Goal: Check status

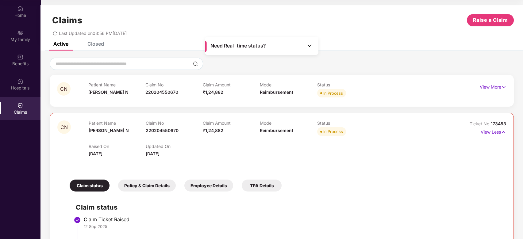
scroll to position [143, 0]
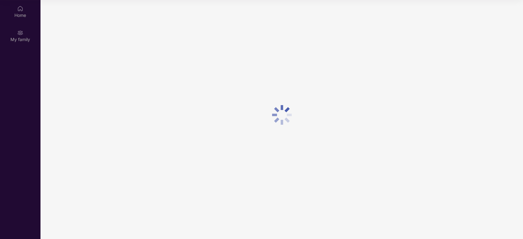
scroll to position [34, 0]
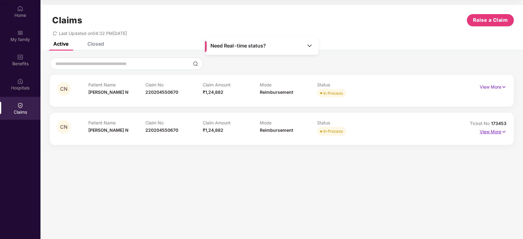
click at [486, 131] on p "View More" at bounding box center [493, 131] width 27 height 8
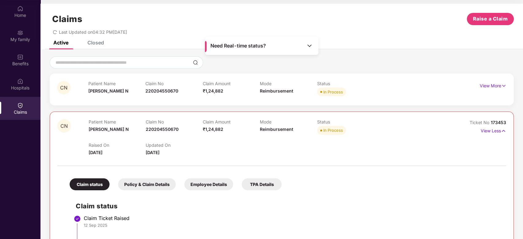
scroll to position [1, 0]
click at [496, 85] on p "View More" at bounding box center [493, 86] width 27 height 8
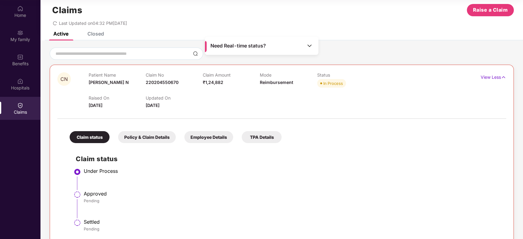
scroll to position [10, 0]
click at [491, 77] on p "View Less" at bounding box center [492, 76] width 25 height 8
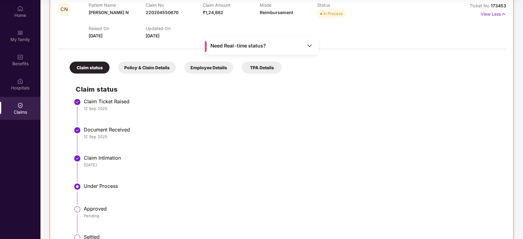
scroll to position [122, 0]
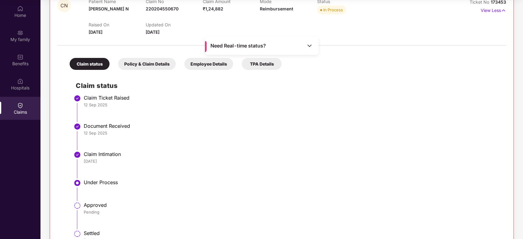
click at [224, 63] on div "Employee Details" at bounding box center [208, 64] width 49 height 12
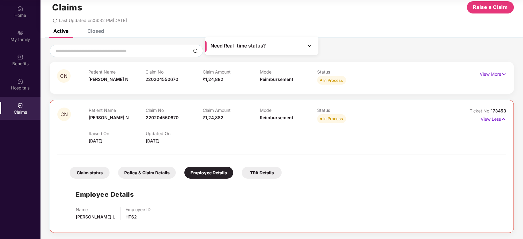
scroll to position [12, 0]
click at [260, 169] on div "TPA Details" at bounding box center [262, 173] width 40 height 12
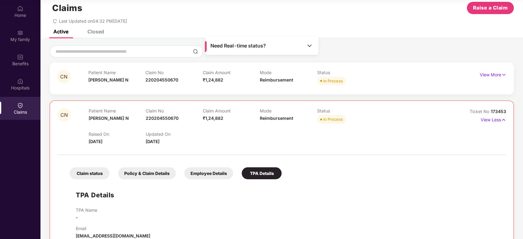
scroll to position [26, 0]
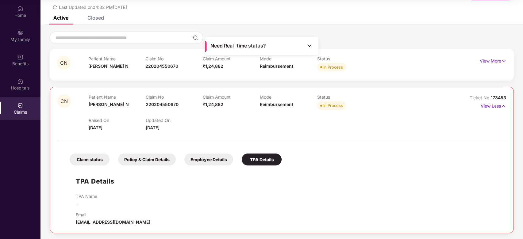
click at [158, 158] on div "Policy & Claim Details" at bounding box center [147, 160] width 58 height 12
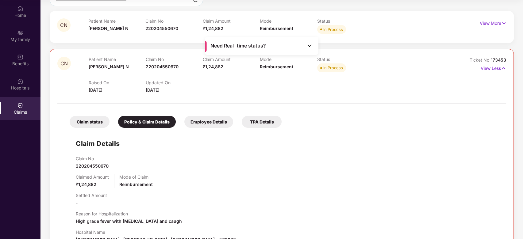
scroll to position [65, 0]
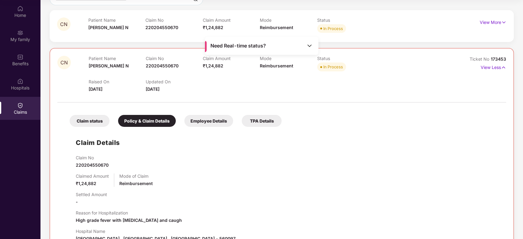
click at [100, 124] on div "Claim status" at bounding box center [90, 121] width 40 height 12
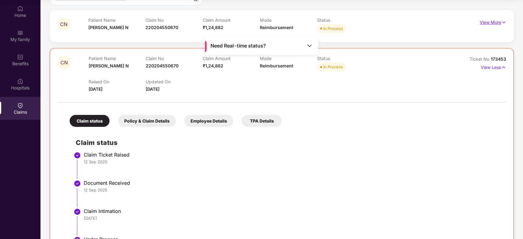
click at [488, 19] on p "View More" at bounding box center [493, 21] width 27 height 8
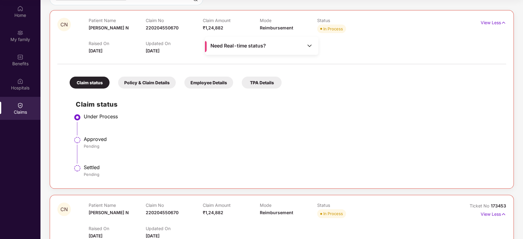
click at [160, 84] on div "Policy & Claim Details" at bounding box center [147, 83] width 58 height 12
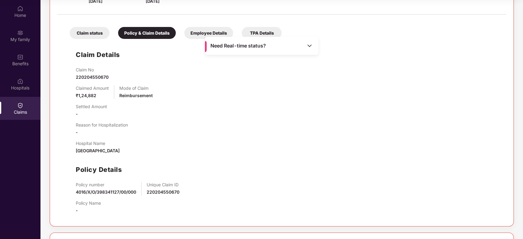
scroll to position [85, 0]
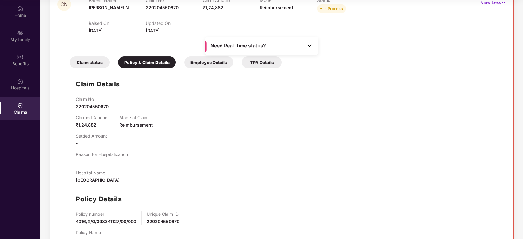
click at [204, 62] on div "Employee Details" at bounding box center [208, 62] width 49 height 12
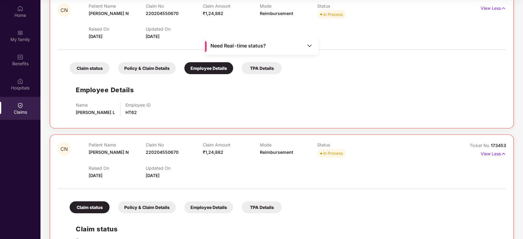
scroll to position [71, 0]
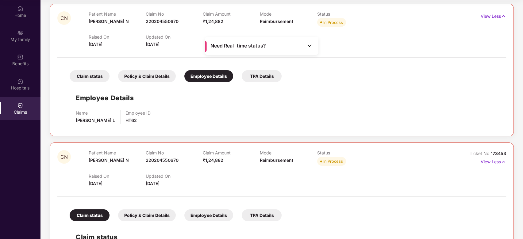
click at [264, 76] on div "TPA Details" at bounding box center [262, 76] width 40 height 12
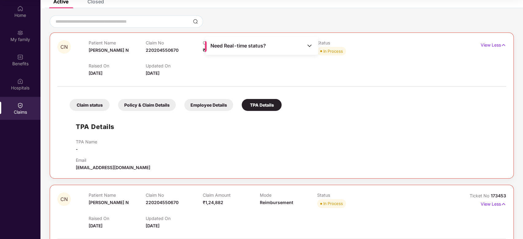
scroll to position [42, 0]
click at [108, 101] on div "Claim status" at bounding box center [90, 106] width 40 height 12
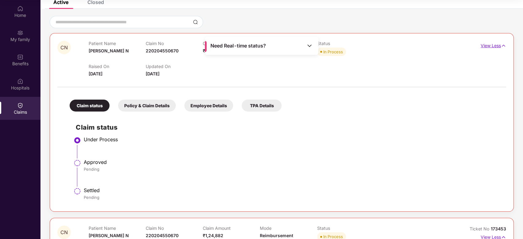
click at [495, 48] on p "View Less" at bounding box center [492, 45] width 25 height 8
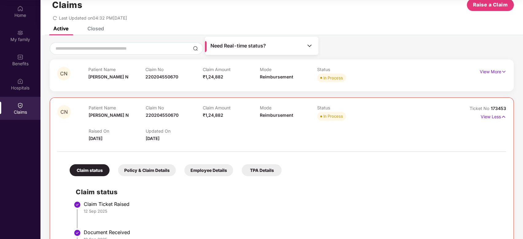
scroll to position [143, 0]
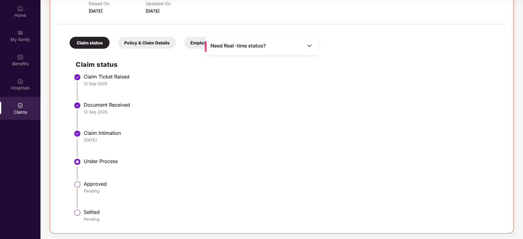
click at [255, 96] on li "Claim Ticket Raised [DATE]" at bounding box center [288, 90] width 424 height 28
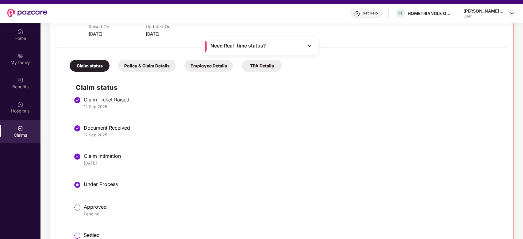
scroll to position [0, 0]
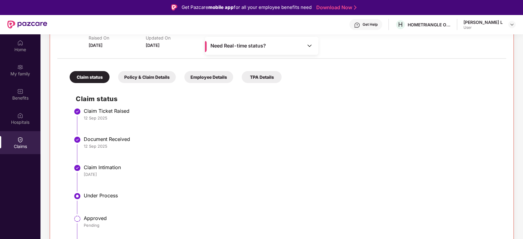
click at [264, 77] on div "TPA Details" at bounding box center [262, 77] width 40 height 12
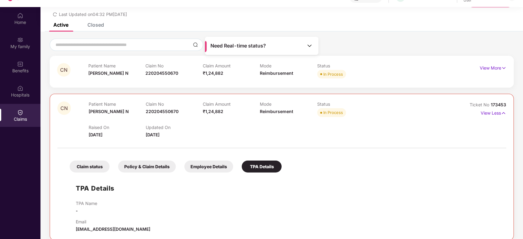
scroll to position [34, 0]
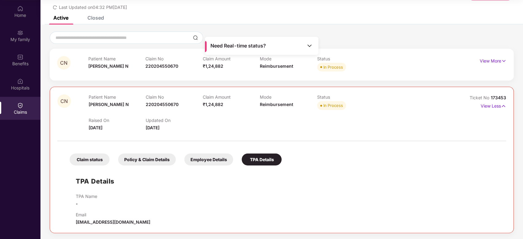
click at [117, 222] on span "[EMAIL_ADDRESS][DOMAIN_NAME]" at bounding box center [113, 222] width 75 height 5
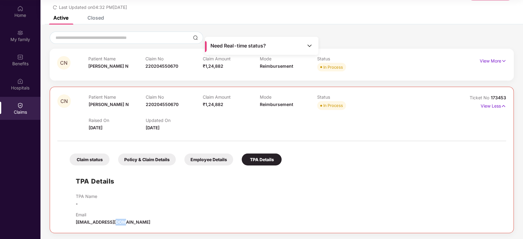
click at [117, 222] on span "[EMAIL_ADDRESS][DOMAIN_NAME]" at bounding box center [113, 222] width 75 height 5
click at [81, 159] on div "Claim status" at bounding box center [90, 160] width 40 height 12
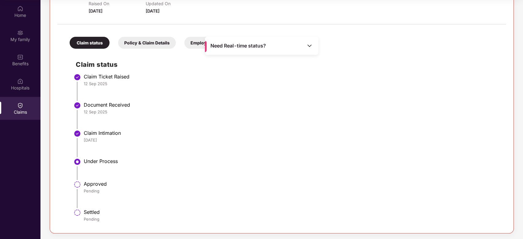
click at [79, 164] on img at bounding box center [77, 161] width 7 height 7
drag, startPoint x: 79, startPoint y: 164, endPoint x: 78, endPoint y: 160, distance: 4.4
click at [78, 160] on img at bounding box center [77, 161] width 7 height 7
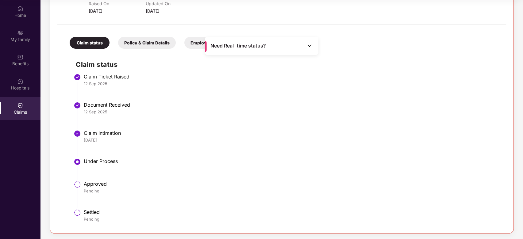
click at [77, 186] on img at bounding box center [77, 184] width 7 height 7
drag, startPoint x: 77, startPoint y: 186, endPoint x: 90, endPoint y: 184, distance: 13.2
click at [90, 184] on li "Approved Pending" at bounding box center [288, 197] width 424 height 28
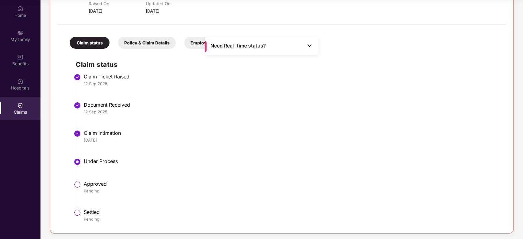
click at [90, 184] on div "Approved" at bounding box center [292, 184] width 416 height 6
drag, startPoint x: 90, startPoint y: 184, endPoint x: 62, endPoint y: 180, distance: 28.5
click at [62, 180] on div "Claim status Policy & Claim Details Employee Details TPA Details Claim status C…" at bounding box center [281, 127] width 449 height 198
click at [88, 189] on div "Pending" at bounding box center [292, 191] width 416 height 6
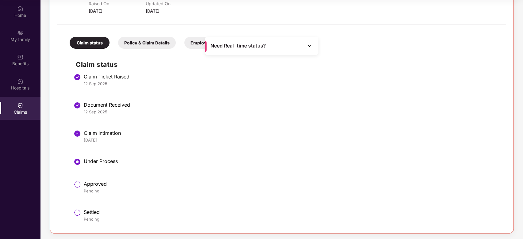
click at [79, 216] on div at bounding box center [77, 212] width 8 height 9
drag, startPoint x: 79, startPoint y: 216, endPoint x: 105, endPoint y: 173, distance: 50.2
click at [105, 173] on ul "Claim Ticket Raised [DATE] Document Received [DATE] Claim Intimation [DATE] Und…" at bounding box center [288, 151] width 424 height 150
click at [105, 173] on li "Under Process" at bounding box center [288, 171] width 424 height 23
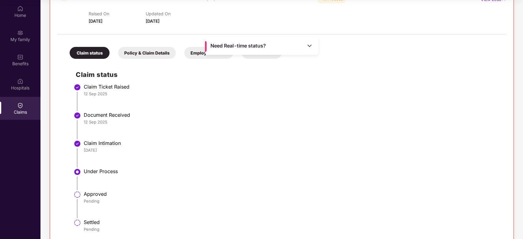
scroll to position [132, 0]
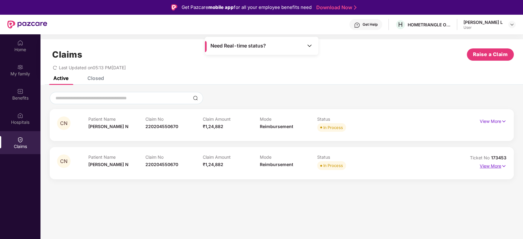
click at [491, 163] on p "View More" at bounding box center [493, 165] width 27 height 8
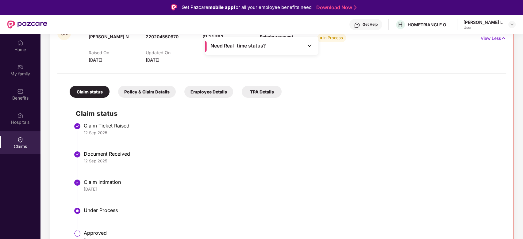
scroll to position [131, 0]
